Goal: Find specific page/section: Find specific page/section

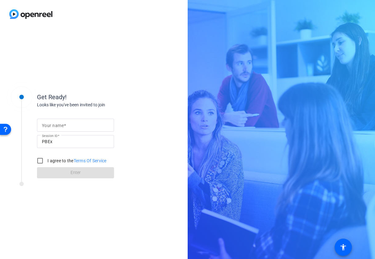
click at [43, 14] on img at bounding box center [31, 14] width 62 height 28
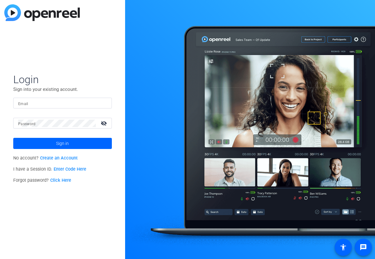
type input "[PERSON_NAME][EMAIL_ADDRESS][DOMAIN_NAME]"
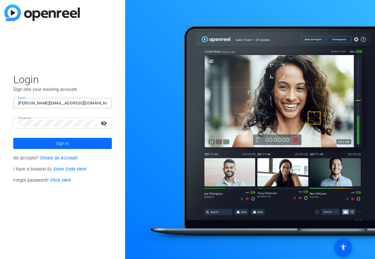
click at [87, 143] on span at bounding box center [62, 143] width 99 height 15
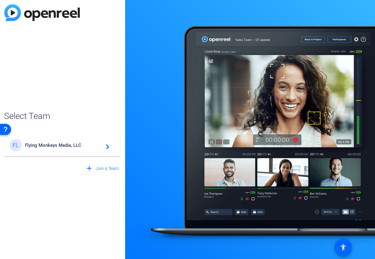
click at [102, 146] on mat-icon "navigate_next" at bounding box center [105, 144] width 7 height 7
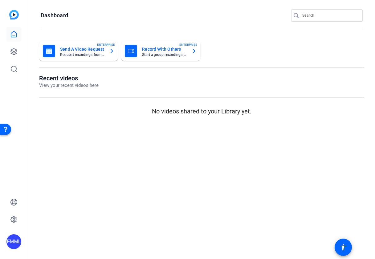
click at [62, 78] on h1 "Recent videos" at bounding box center [69, 77] width 60 height 7
click at [15, 51] on icon at bounding box center [14, 51] width 6 height 6
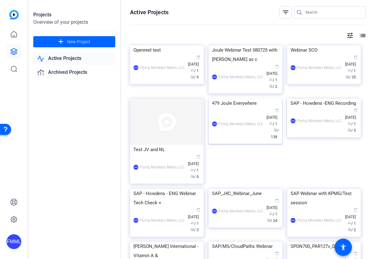
click at [246, 108] on div "479 Joule Everywhere" at bounding box center [245, 102] width 67 height 9
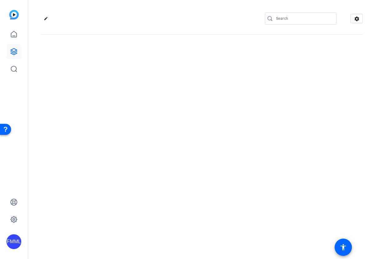
click at [246, 189] on div "edit settings" at bounding box center [201, 129] width 347 height 259
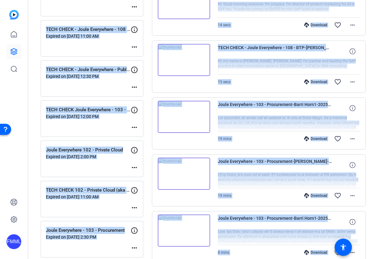
scroll to position [156, 0]
